Goal: Task Accomplishment & Management: Manage account settings

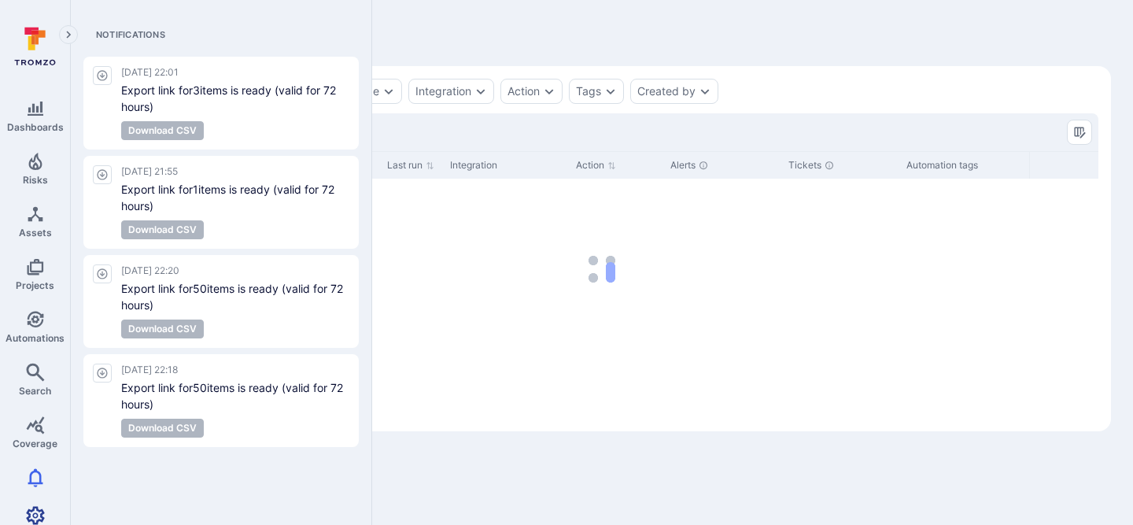
click at [36, 506] on icon "Settings" at bounding box center [35, 515] width 19 height 18
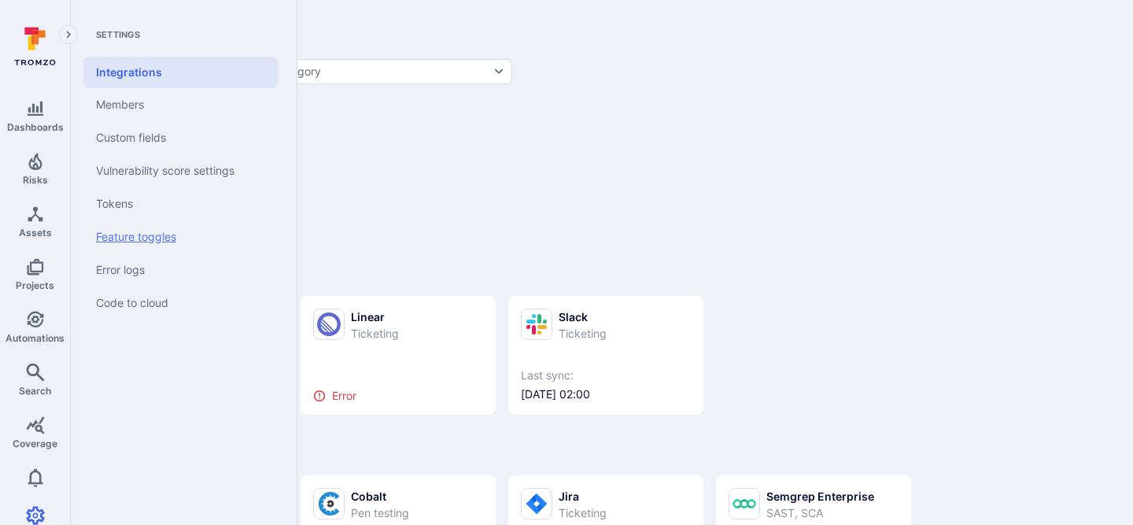
click at [161, 232] on link "Feature toggles" at bounding box center [180, 236] width 194 height 33
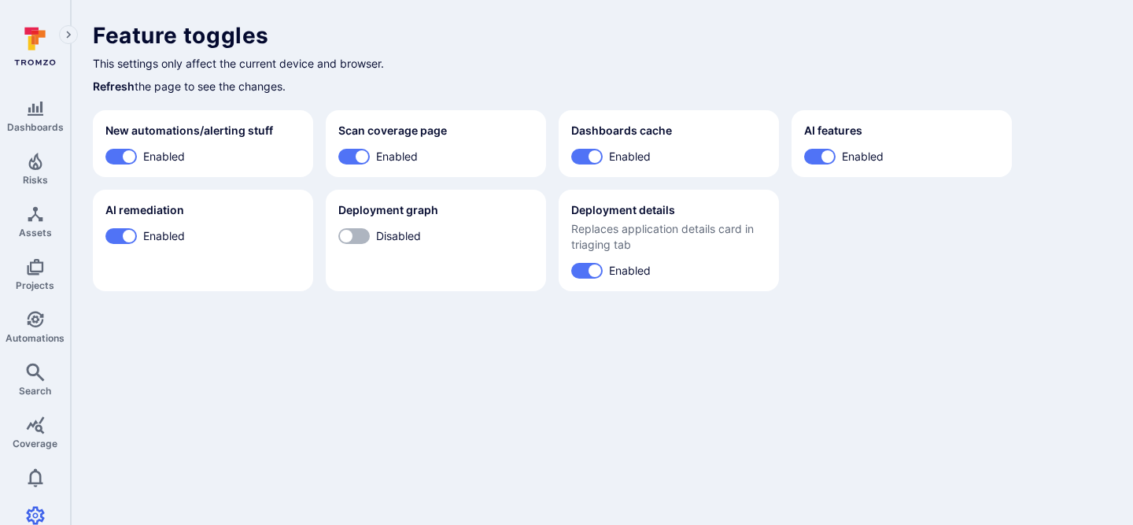
click at [356, 236] on input "Disabled" at bounding box center [346, 236] width 47 height 16
checkbox input "true"
click at [43, 179] on span "Risks" at bounding box center [35, 180] width 25 height 12
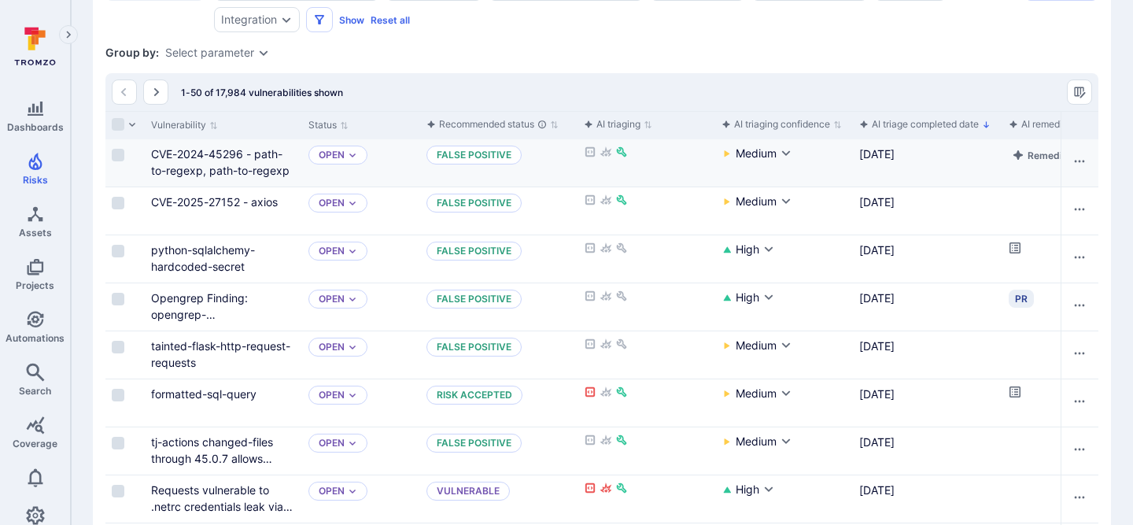
scroll to position [352, 0]
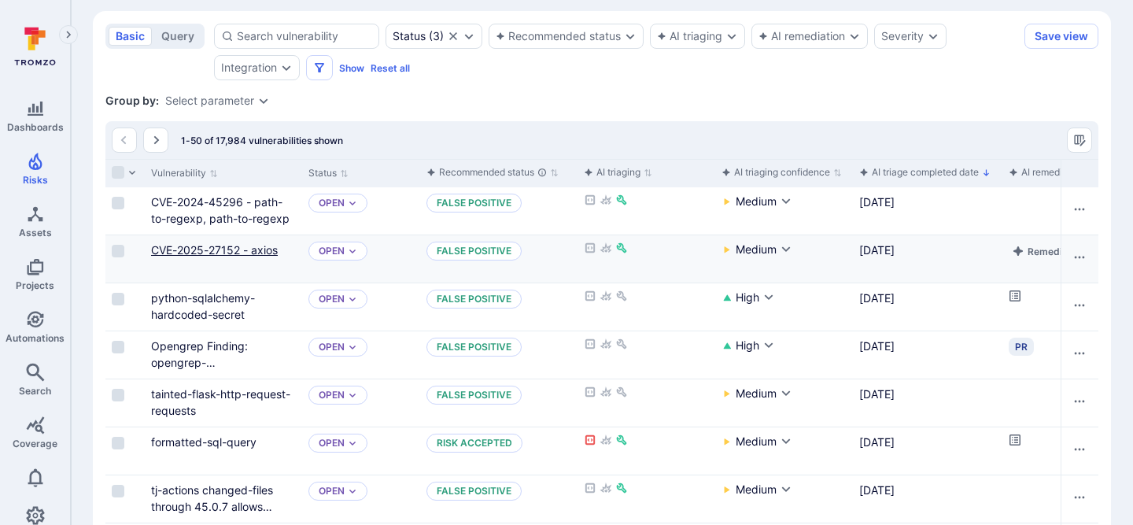
click at [216, 251] on link "CVE-2025-27152 - axios" at bounding box center [214, 249] width 127 height 13
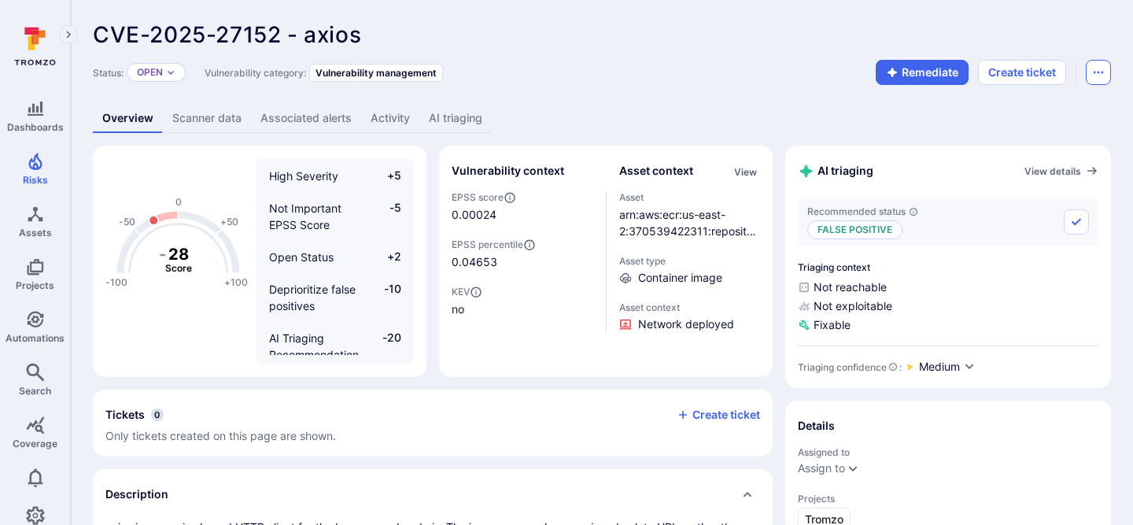
click at [1102, 77] on icon "Options menu" at bounding box center [1098, 72] width 13 height 13
click at [1103, 25] on div at bounding box center [566, 262] width 1133 height 525
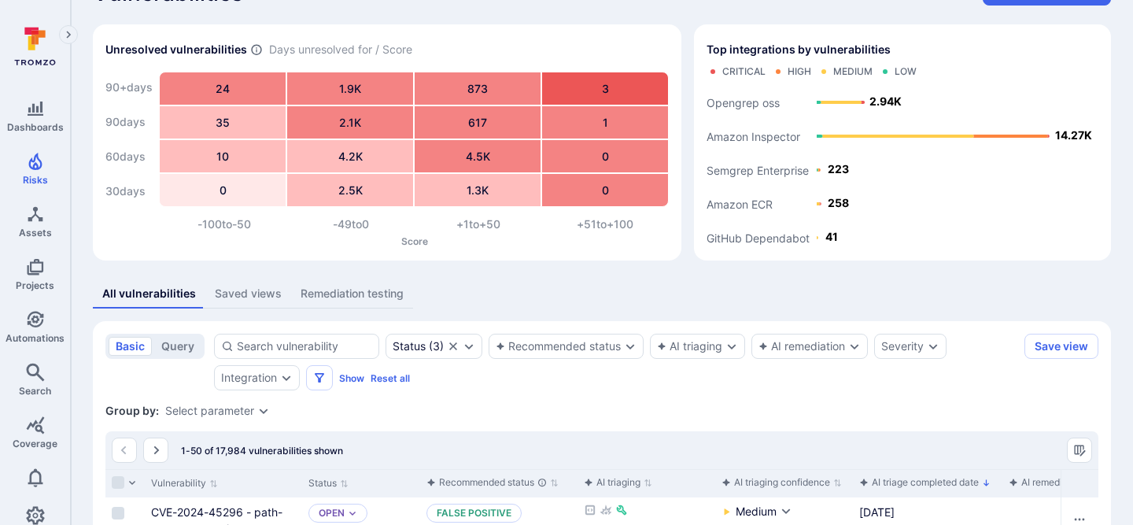
scroll to position [7, 0]
